Goal: Task Accomplishment & Management: Complete application form

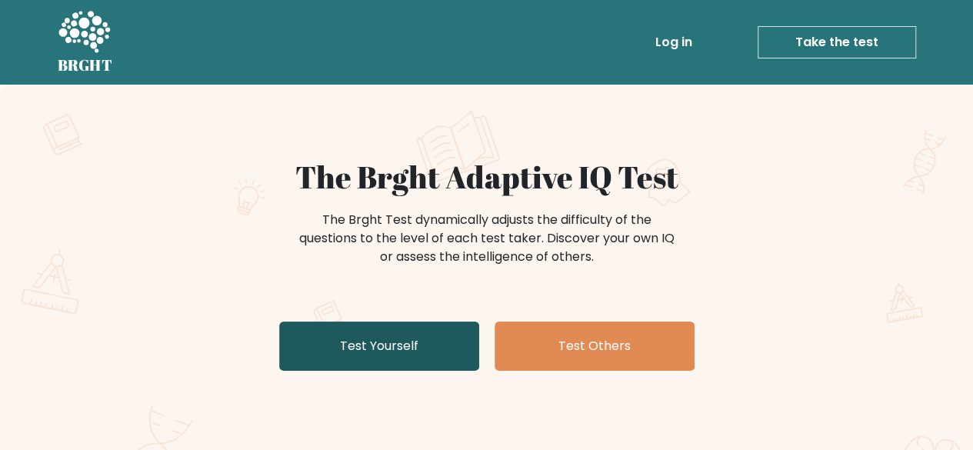
click at [431, 355] on link "Test Yourself" at bounding box center [379, 345] width 200 height 49
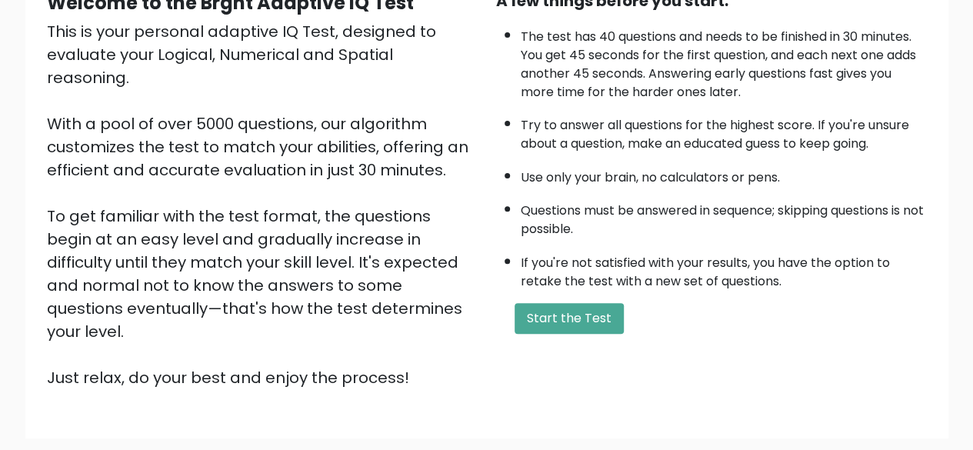
scroll to position [191, 0]
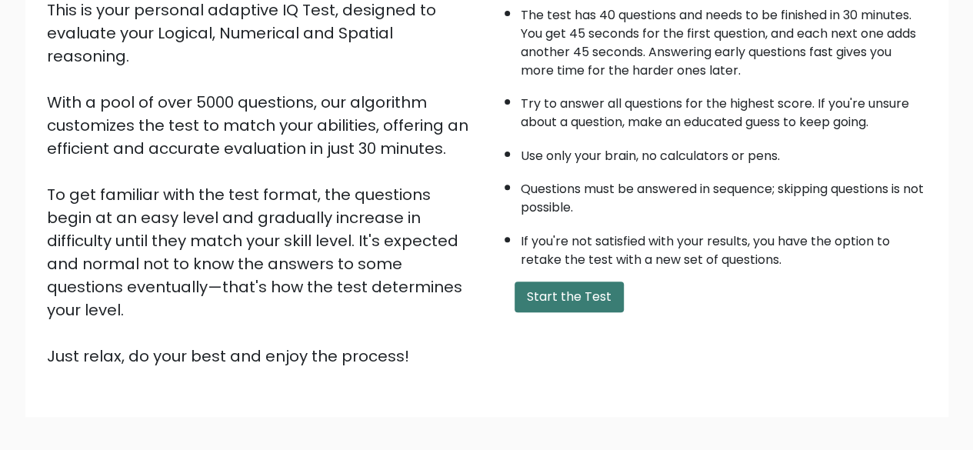
click at [561, 281] on button "Start the Test" at bounding box center [568, 296] width 109 height 31
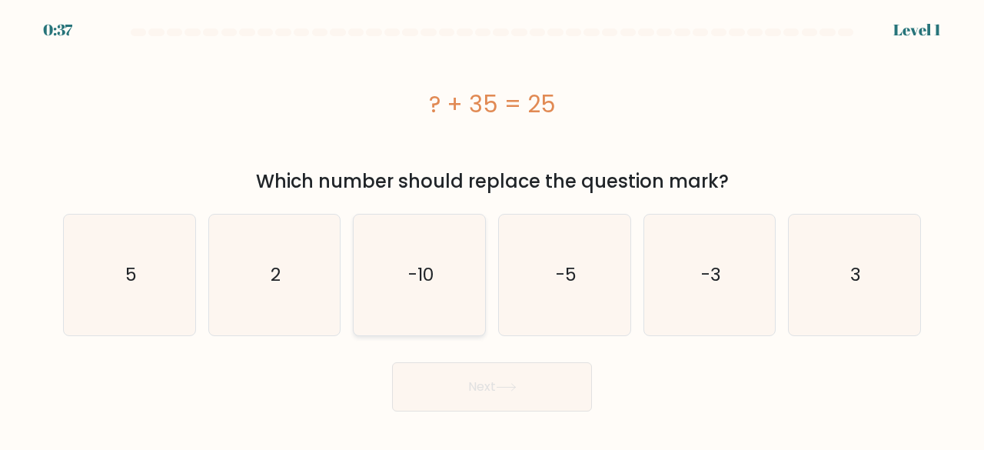
click at [457, 273] on icon "-10" at bounding box center [419, 275] width 121 height 121
click at [492, 229] on input "c. -10" at bounding box center [492, 227] width 1 height 4
radio input "true"
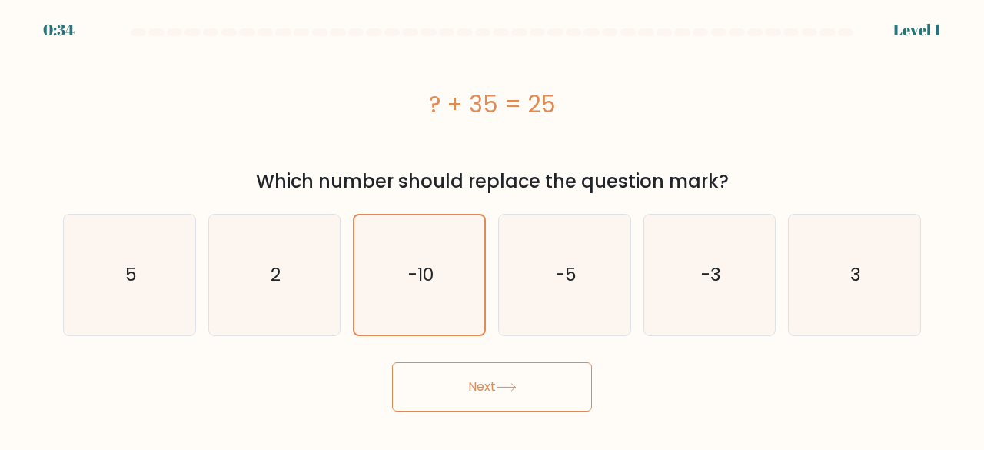
click at [489, 382] on button "Next" at bounding box center [492, 386] width 200 height 49
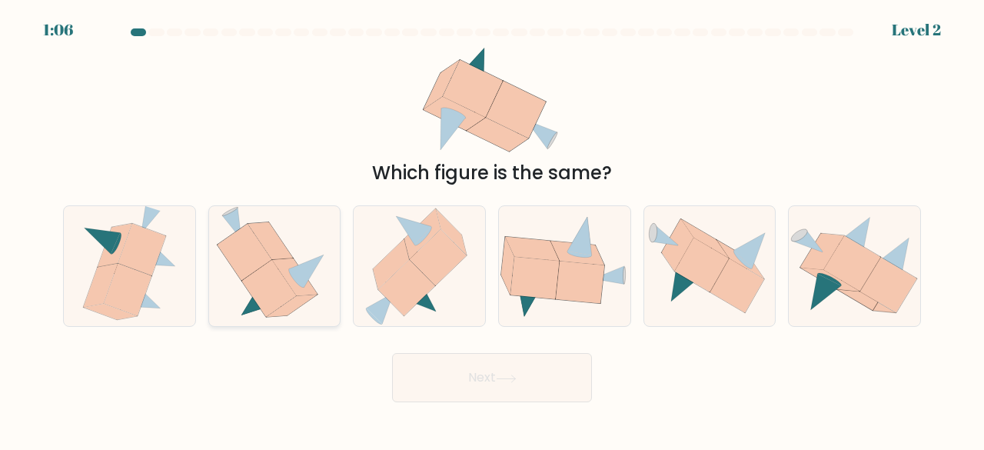
click at [278, 275] on icon at bounding box center [269, 288] width 55 height 57
click at [492, 229] on input "b." at bounding box center [492, 227] width 1 height 4
radio input "true"
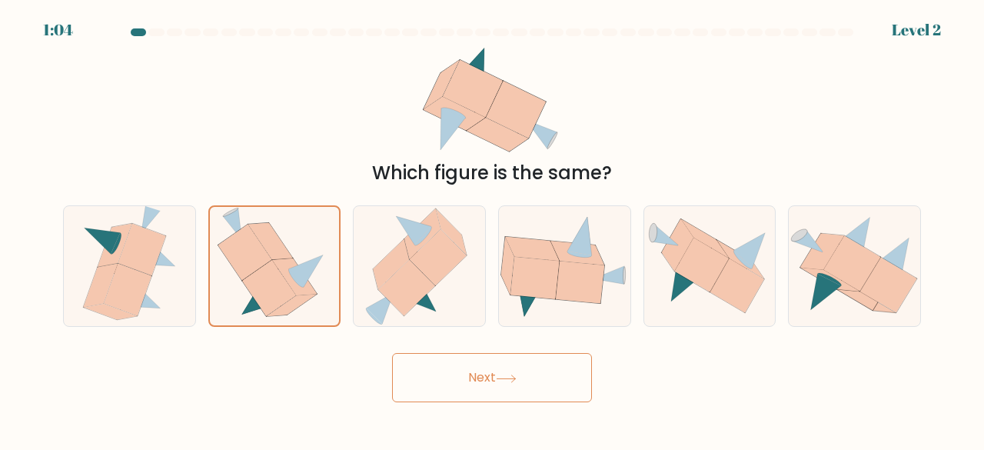
click at [445, 372] on button "Next" at bounding box center [492, 377] width 200 height 49
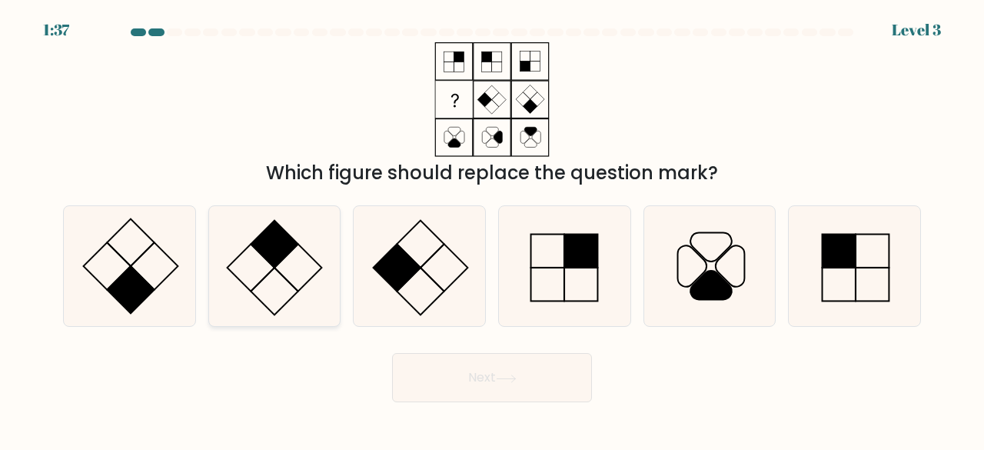
click at [261, 253] on rect at bounding box center [275, 244] width 48 height 48
click at [492, 229] on input "b." at bounding box center [492, 227] width 1 height 4
radio input "true"
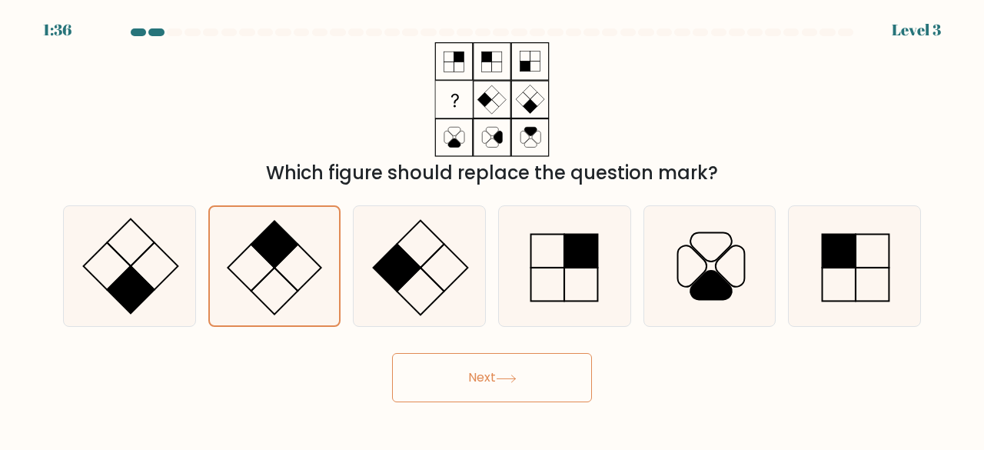
click at [491, 398] on button "Next" at bounding box center [492, 377] width 200 height 49
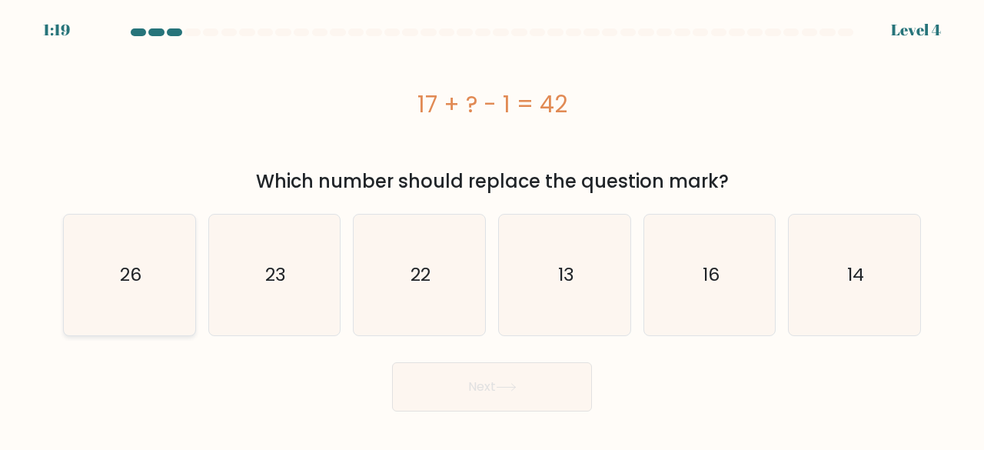
click at [155, 285] on icon "26" at bounding box center [129, 275] width 121 height 121
click at [492, 229] on input "a. 26" at bounding box center [492, 227] width 1 height 4
radio input "true"
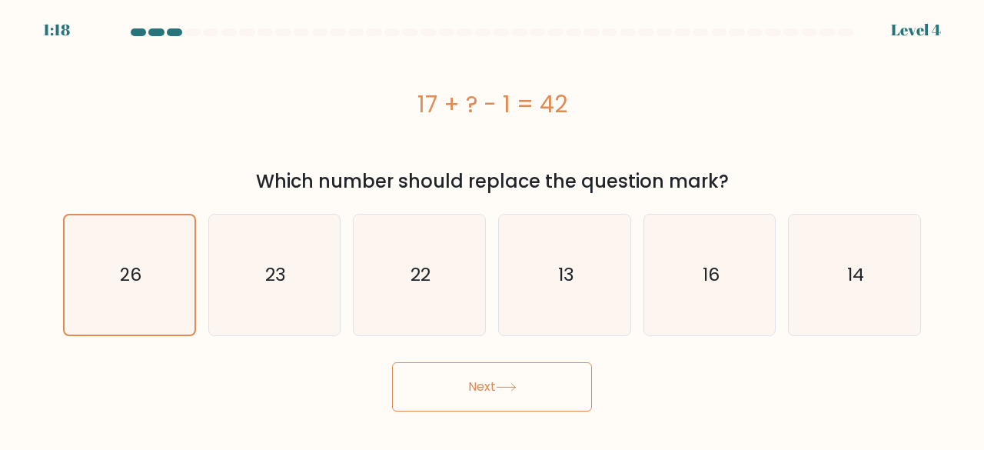
click at [540, 398] on button "Next" at bounding box center [492, 386] width 200 height 49
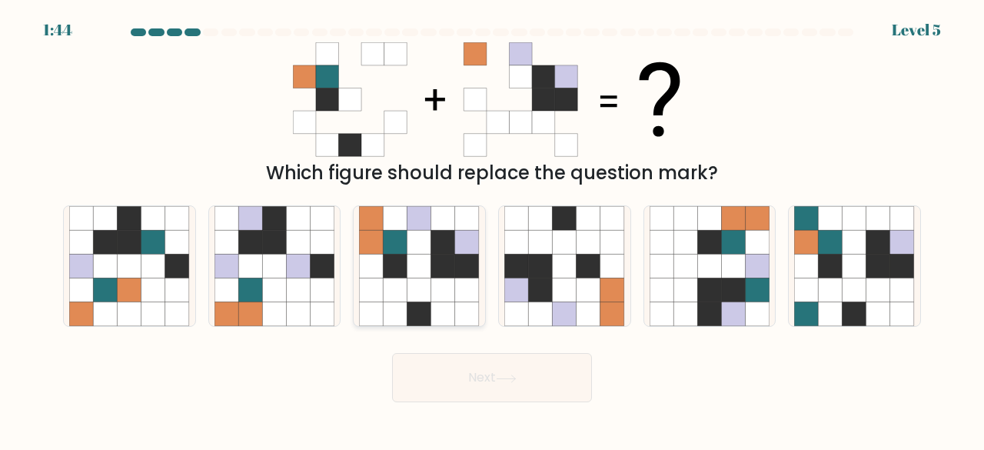
click at [447, 268] on icon at bounding box center [443, 267] width 24 height 24
click at [492, 229] on input "c." at bounding box center [492, 227] width 1 height 4
radio input "true"
click at [467, 363] on button "Next" at bounding box center [492, 377] width 200 height 49
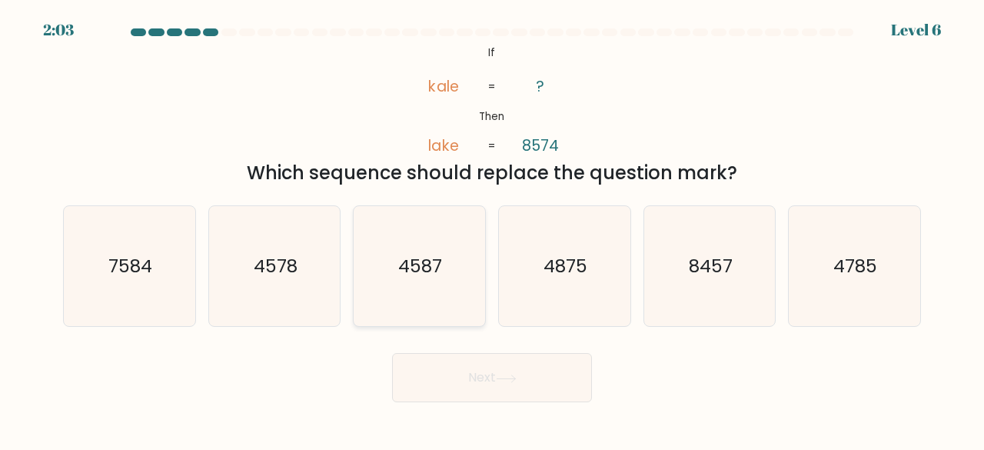
click at [402, 290] on icon "4587" at bounding box center [419, 266] width 121 height 121
click at [492, 229] on input "c. 4587" at bounding box center [492, 227] width 1 height 4
radio input "true"
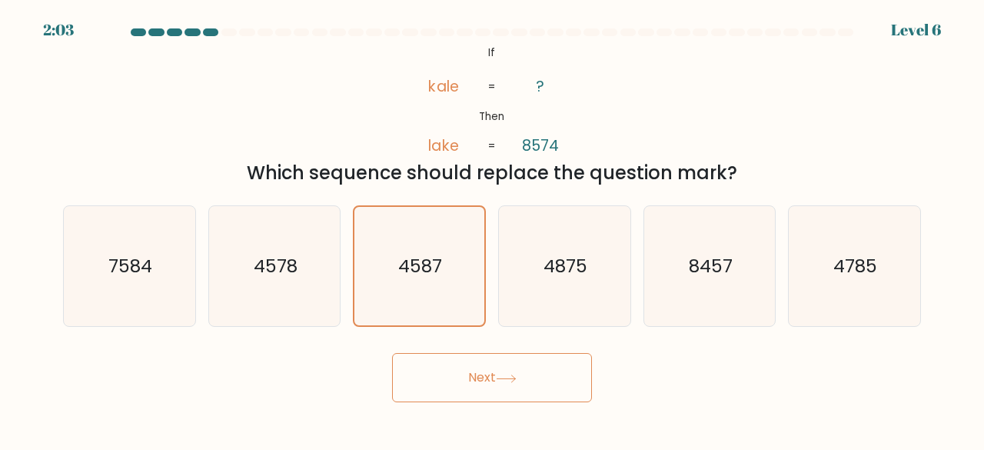
click at [470, 362] on button "Next" at bounding box center [492, 377] width 200 height 49
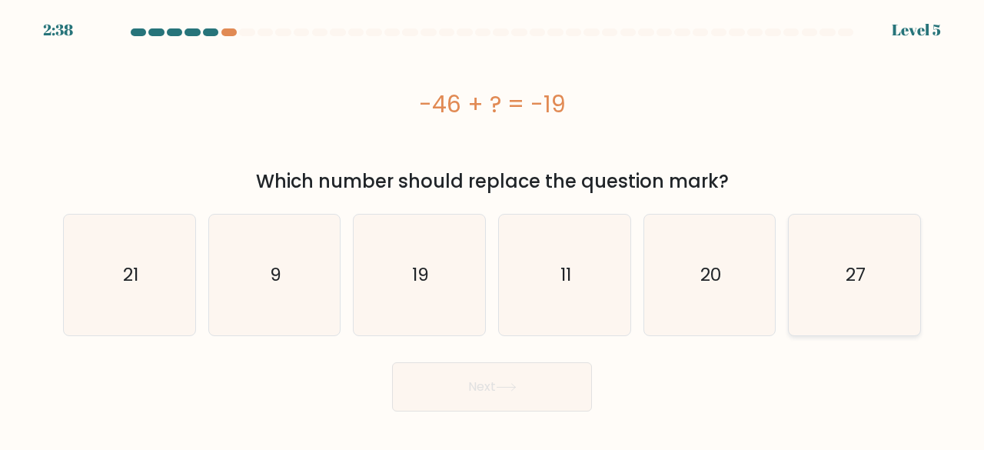
click at [870, 289] on icon "27" at bounding box center [854, 275] width 121 height 121
click at [493, 229] on input "f. 27" at bounding box center [492, 227] width 1 height 4
radio input "true"
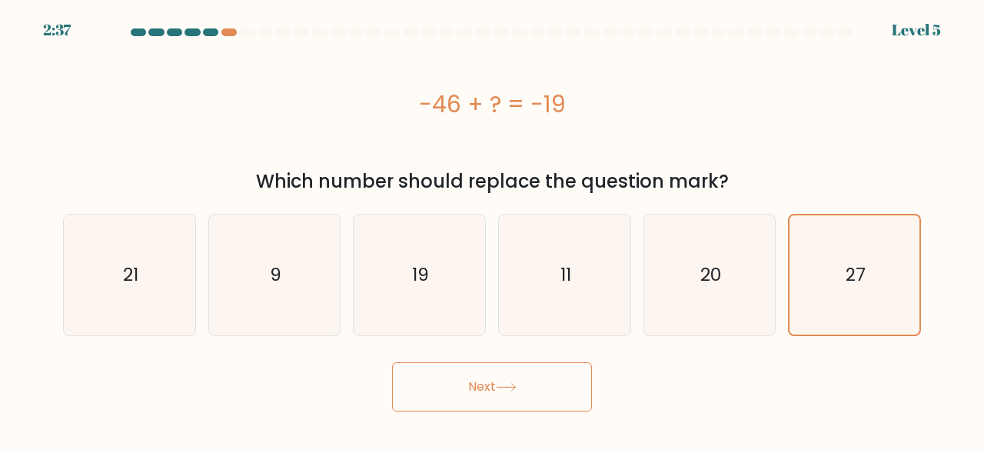
click at [512, 388] on icon at bounding box center [506, 387] width 21 height 8
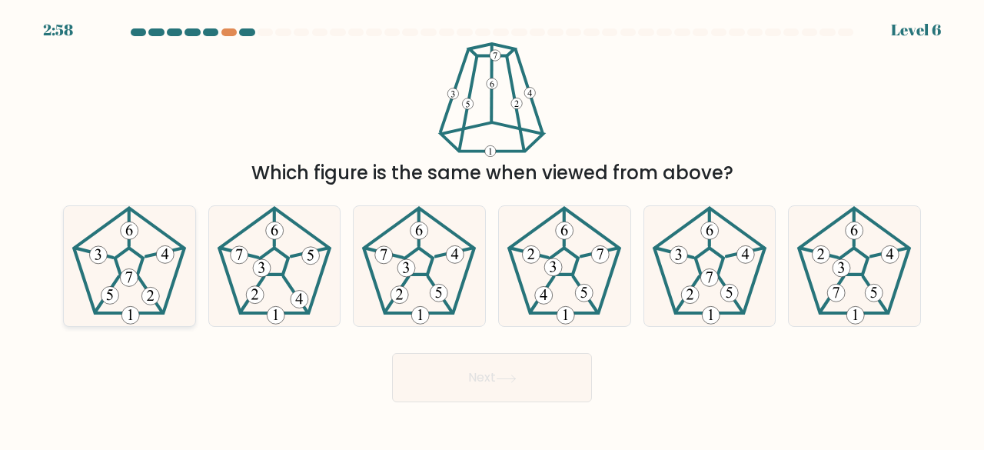
click at [148, 256] on 358 at bounding box center [165, 252] width 38 height 8
click at [492, 229] on input "a." at bounding box center [492, 227] width 1 height 4
radio input "true"
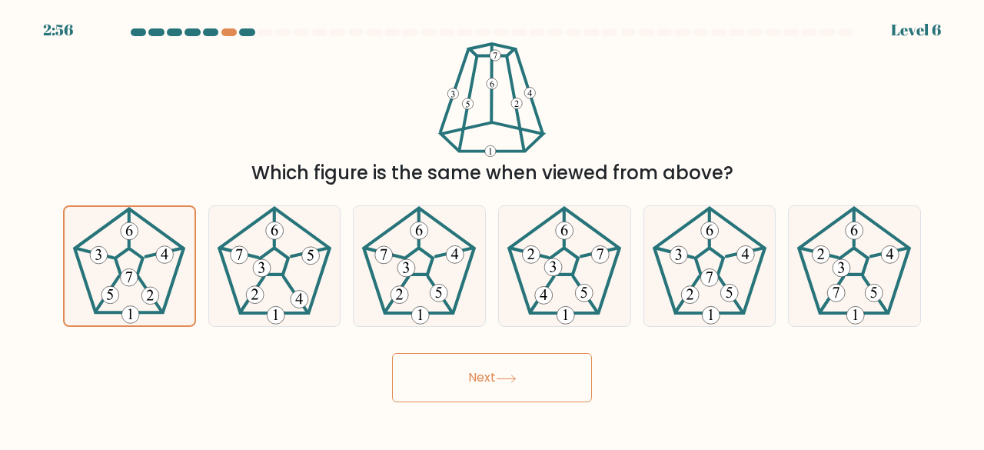
click at [500, 396] on button "Next" at bounding box center [492, 377] width 200 height 49
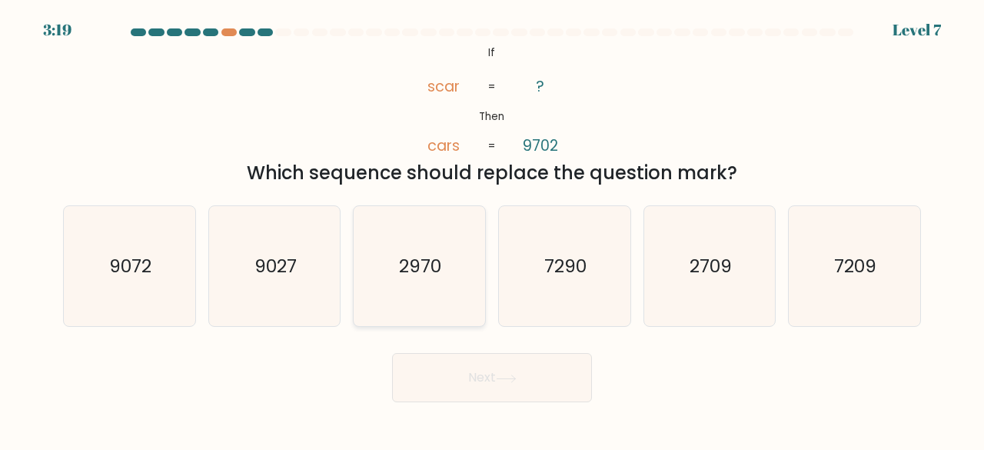
click at [392, 314] on icon "2970" at bounding box center [419, 266] width 121 height 121
click at [492, 229] on input "c. 2970" at bounding box center [492, 227] width 1 height 4
radio input "true"
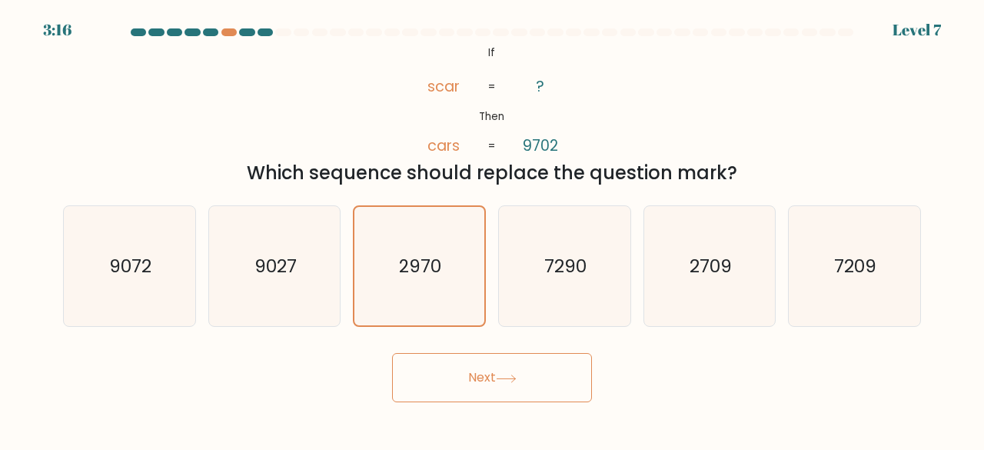
click at [460, 364] on button "Next" at bounding box center [492, 377] width 200 height 49
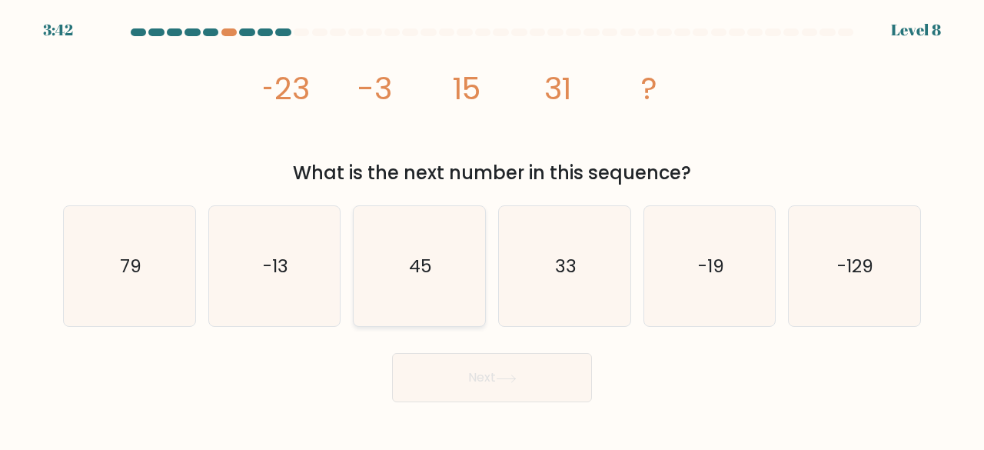
click at [428, 258] on text "45" at bounding box center [420, 265] width 23 height 25
click at [492, 229] on input "c. 45" at bounding box center [492, 227] width 1 height 4
radio input "true"
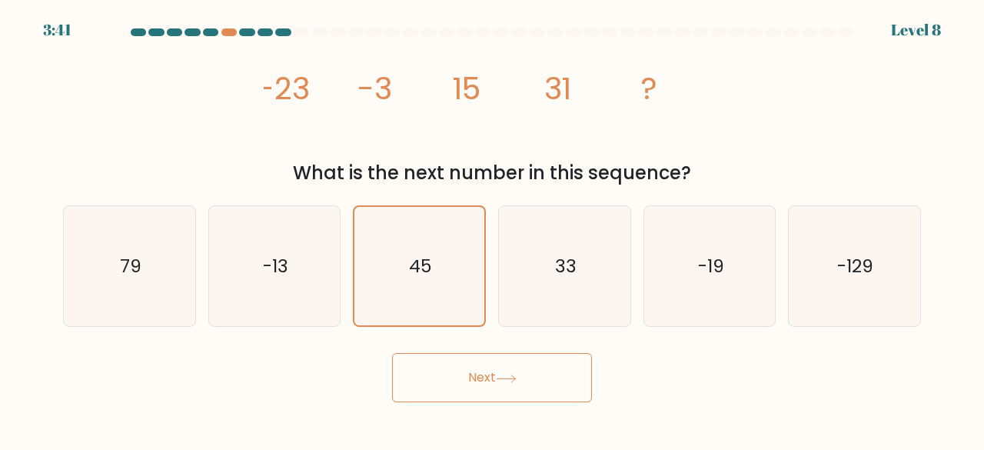
click at [494, 385] on button "Next" at bounding box center [492, 377] width 200 height 49
